Goal: Task Accomplishment & Management: Manage account settings

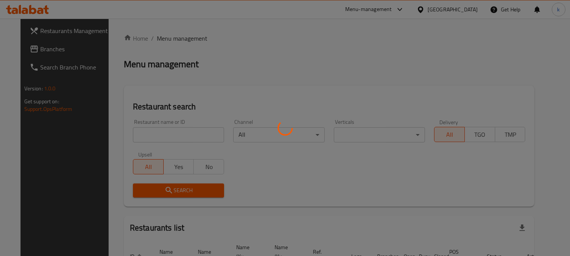
scroll to position [47, 0]
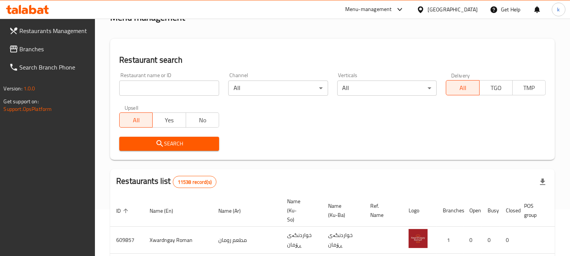
click at [166, 81] on input "search" at bounding box center [169, 87] width 100 height 15
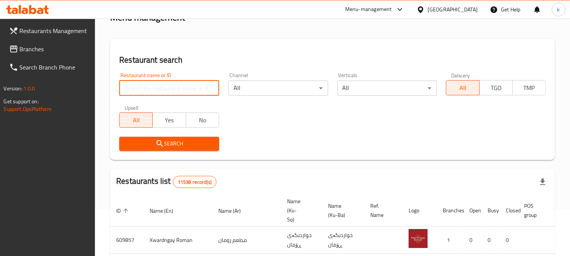
paste input "laboca"
type input "laboca"
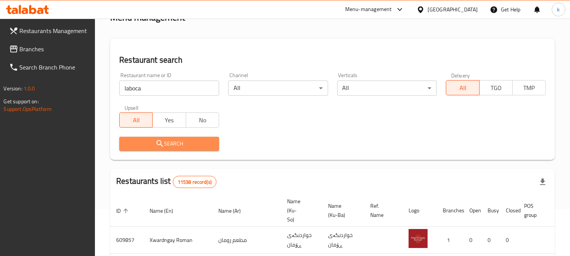
click at [142, 142] on span "Search" at bounding box center [169, 143] width 88 height 9
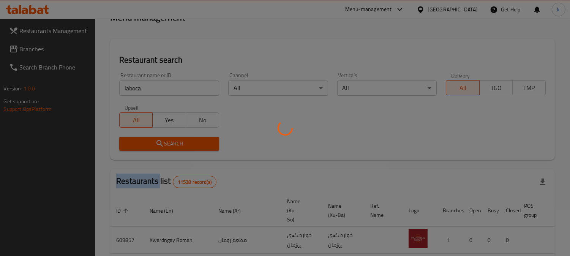
click at [142, 142] on div at bounding box center [285, 128] width 570 height 256
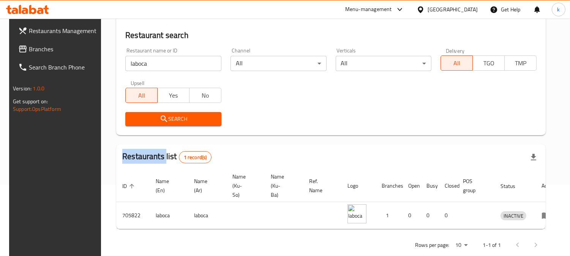
scroll to position [92, 0]
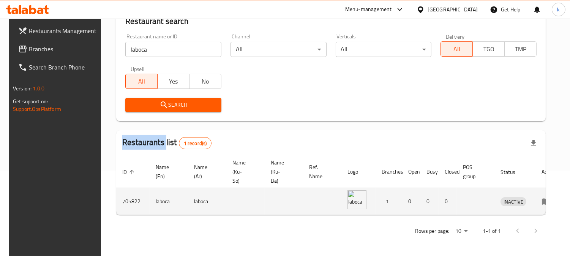
click at [541, 197] on icon "enhanced table" at bounding box center [545, 201] width 9 height 9
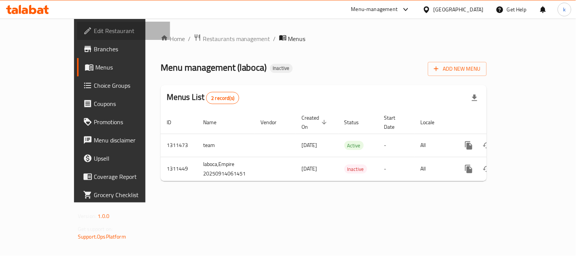
click at [94, 30] on span "Edit Restaurant" at bounding box center [129, 30] width 70 height 9
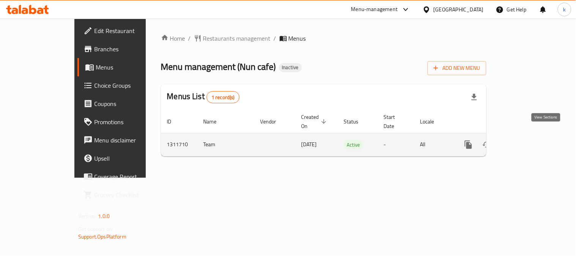
click at [528, 140] on icon "enhanced table" at bounding box center [522, 144] width 9 height 9
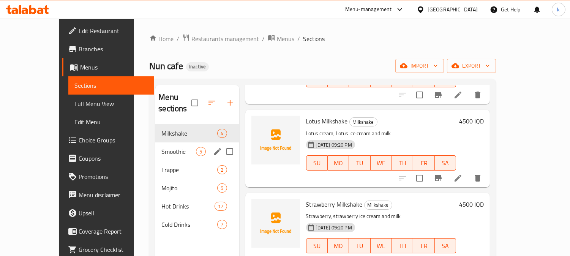
click at [161, 147] on span "Smoothie" at bounding box center [178, 151] width 35 height 9
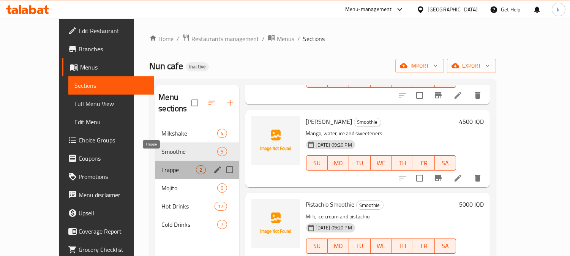
click at [161, 165] on span "Frappe" at bounding box center [178, 169] width 35 height 9
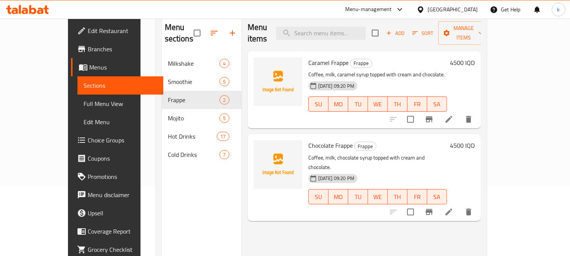
scroll to position [106, 0]
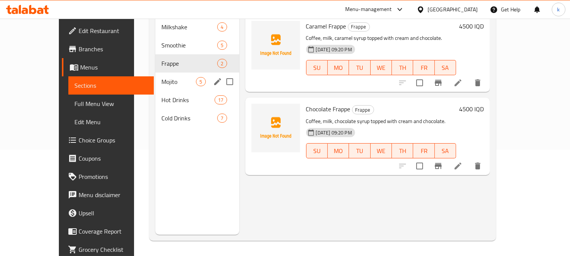
click at [161, 77] on span "Mojito" at bounding box center [178, 81] width 35 height 9
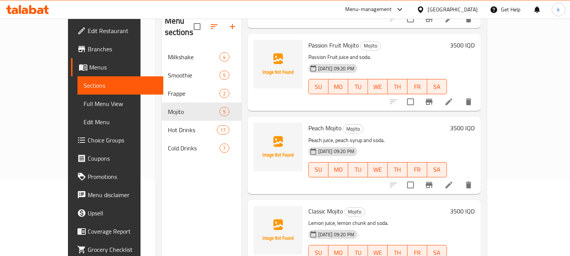
scroll to position [106, 0]
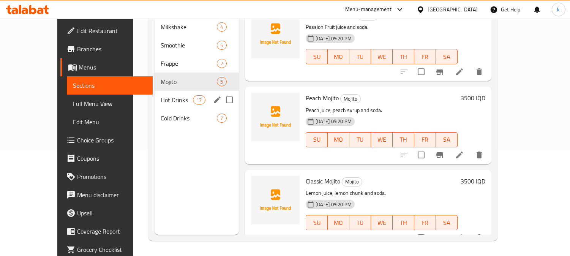
click at [161, 95] on span "Hot Drinks" at bounding box center [177, 99] width 32 height 9
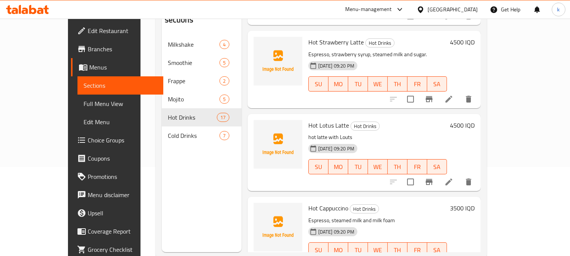
scroll to position [106, 0]
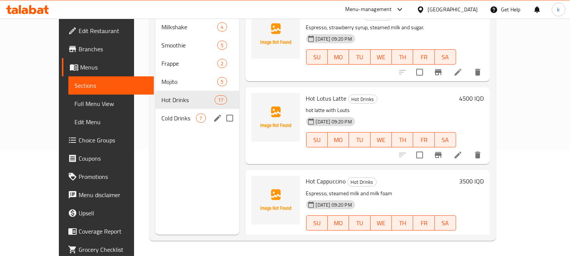
click at [168, 113] on span "Cold Drinks" at bounding box center [178, 117] width 35 height 9
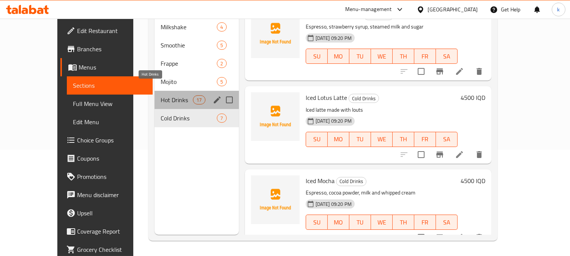
click at [161, 95] on span "Hot Drinks" at bounding box center [177, 99] width 32 height 9
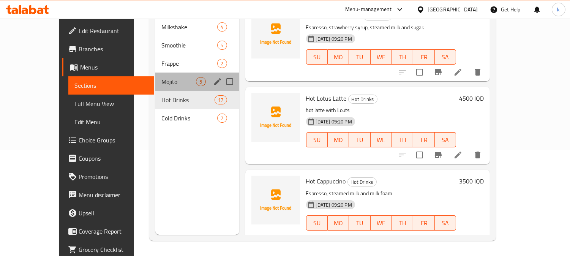
click at [155, 76] on div "Mojito 5" at bounding box center [197, 81] width 84 height 18
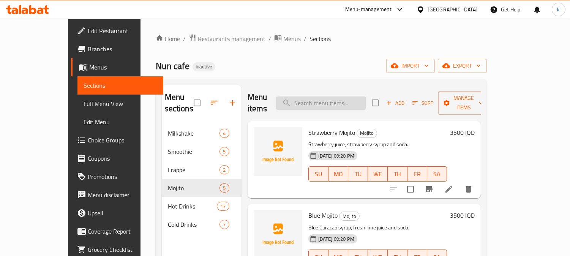
click at [340, 98] on input "search" at bounding box center [321, 102] width 90 height 13
paste input "Arabic Coffe"
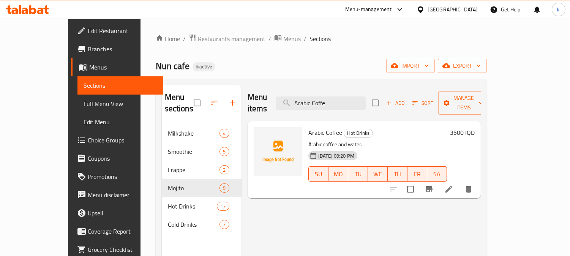
type input "Arabic Coffe"
click at [198, 39] on span "Restaurants management" at bounding box center [232, 38] width 68 height 9
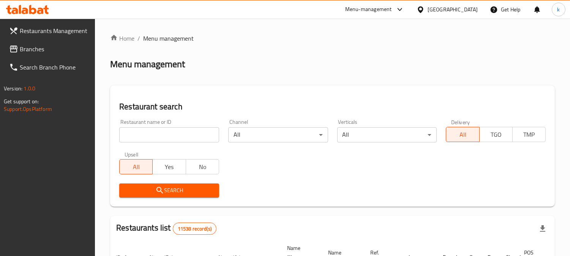
click at [154, 123] on div "Restaurant name or ID Restaurant name or ID" at bounding box center [169, 130] width 100 height 23
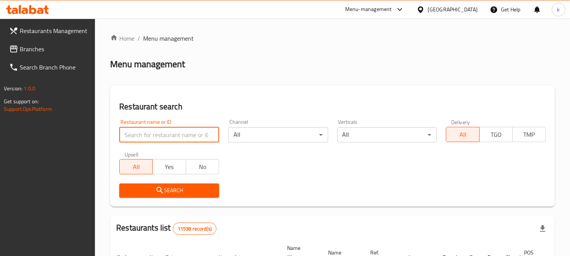
click at [151, 135] on input "search" at bounding box center [169, 134] width 100 height 15
paste input "laboca"
type input "laboca"
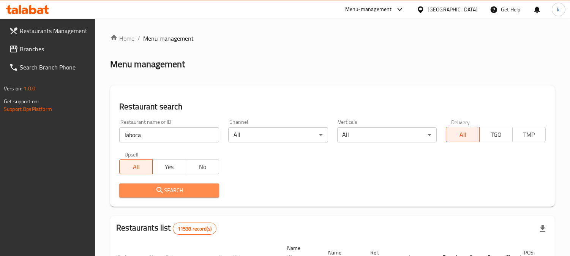
click at [153, 192] on span "Search" at bounding box center [169, 190] width 88 height 9
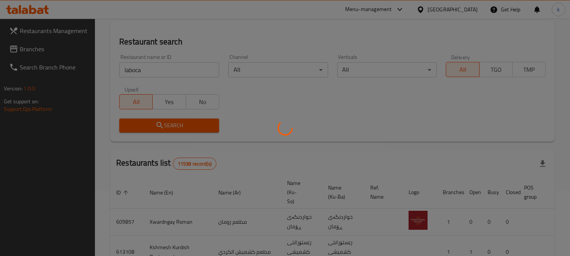
scroll to position [92, 0]
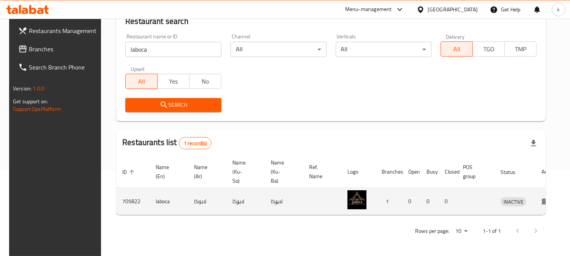
click at [541, 197] on icon "enhanced table" at bounding box center [545, 201] width 9 height 9
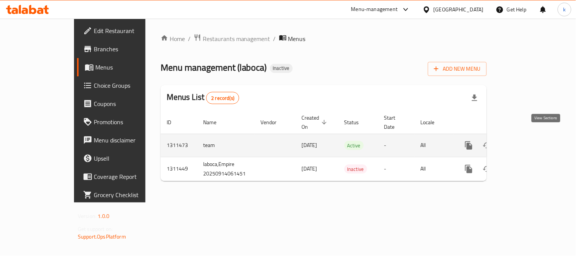
click at [527, 142] on icon "enhanced table" at bounding box center [523, 145] width 7 height 7
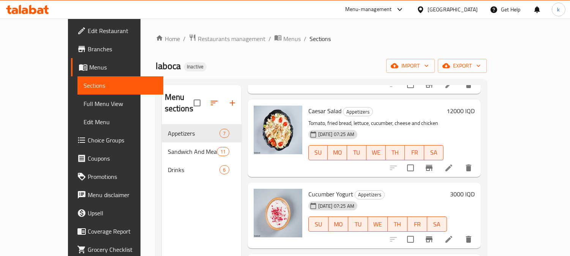
scroll to position [309, 0]
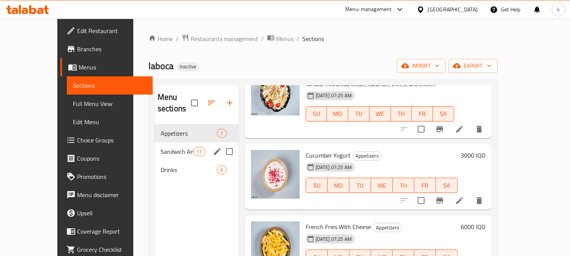
click at [161, 147] on span "Sandwich And Meal" at bounding box center [177, 151] width 32 height 9
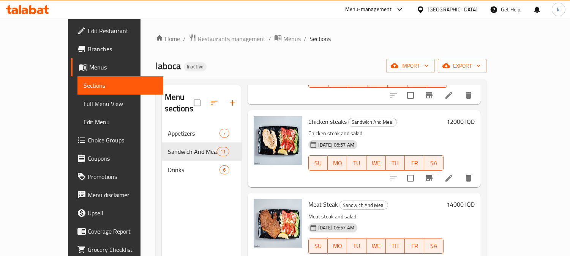
scroll to position [323, 0]
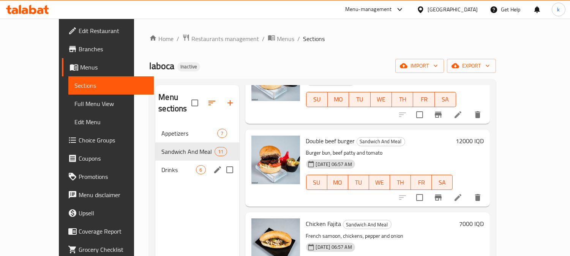
click at [161, 161] on div "Drinks 6" at bounding box center [197, 170] width 84 height 18
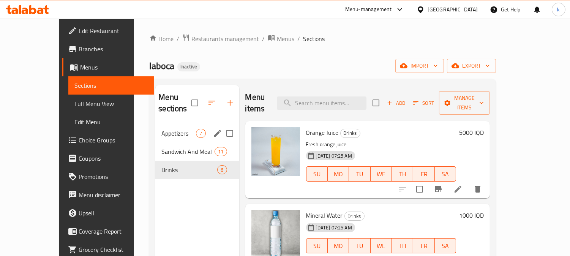
click at [161, 129] on span "Appetizers" at bounding box center [178, 133] width 35 height 9
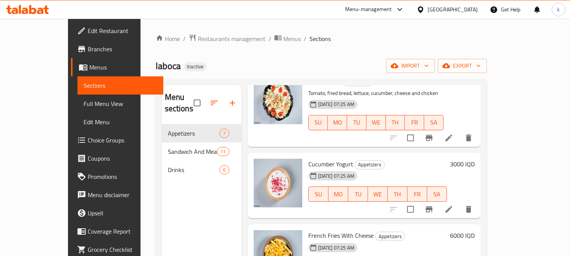
scroll to position [309, 0]
